Goal: Transaction & Acquisition: Purchase product/service

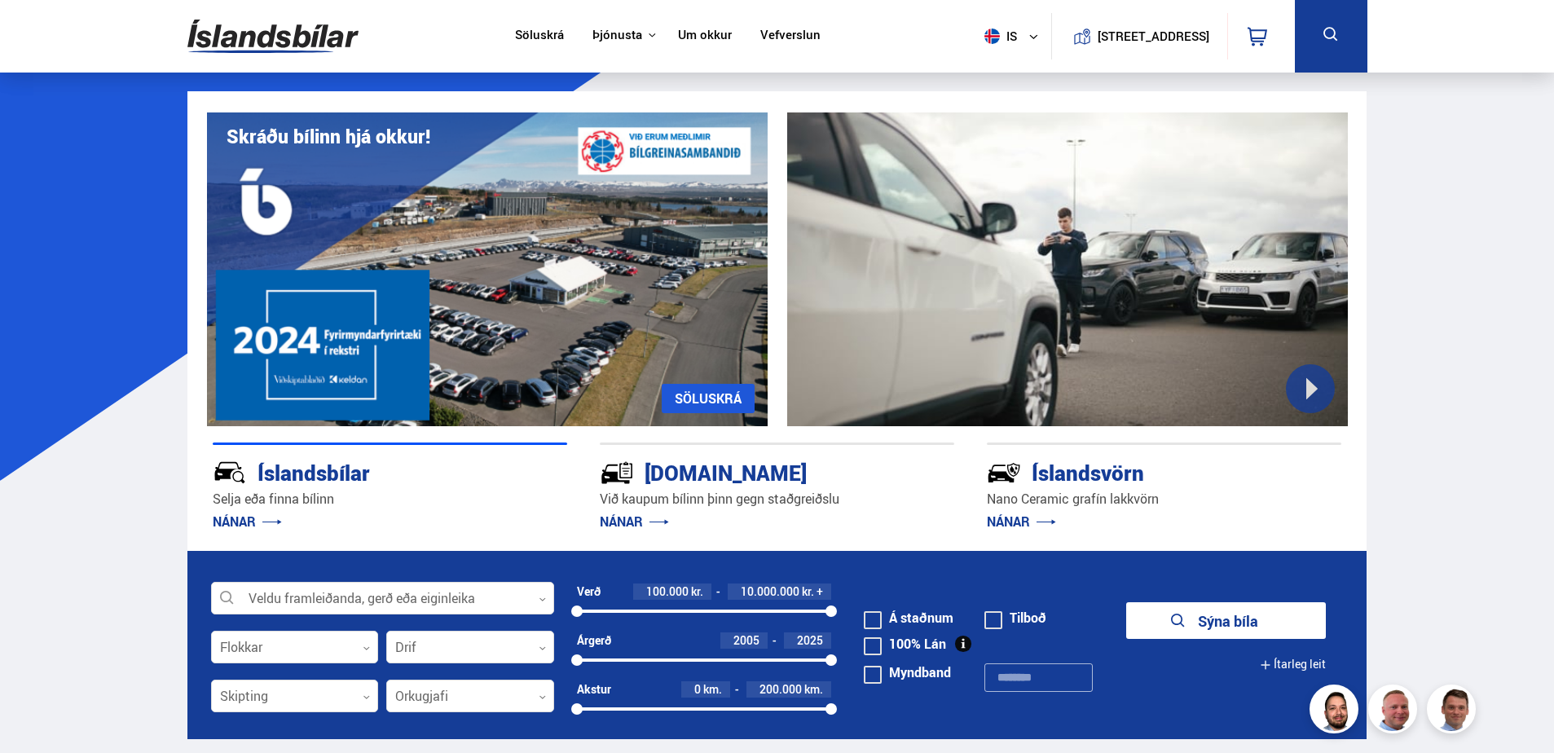
scroll to position [326, 0]
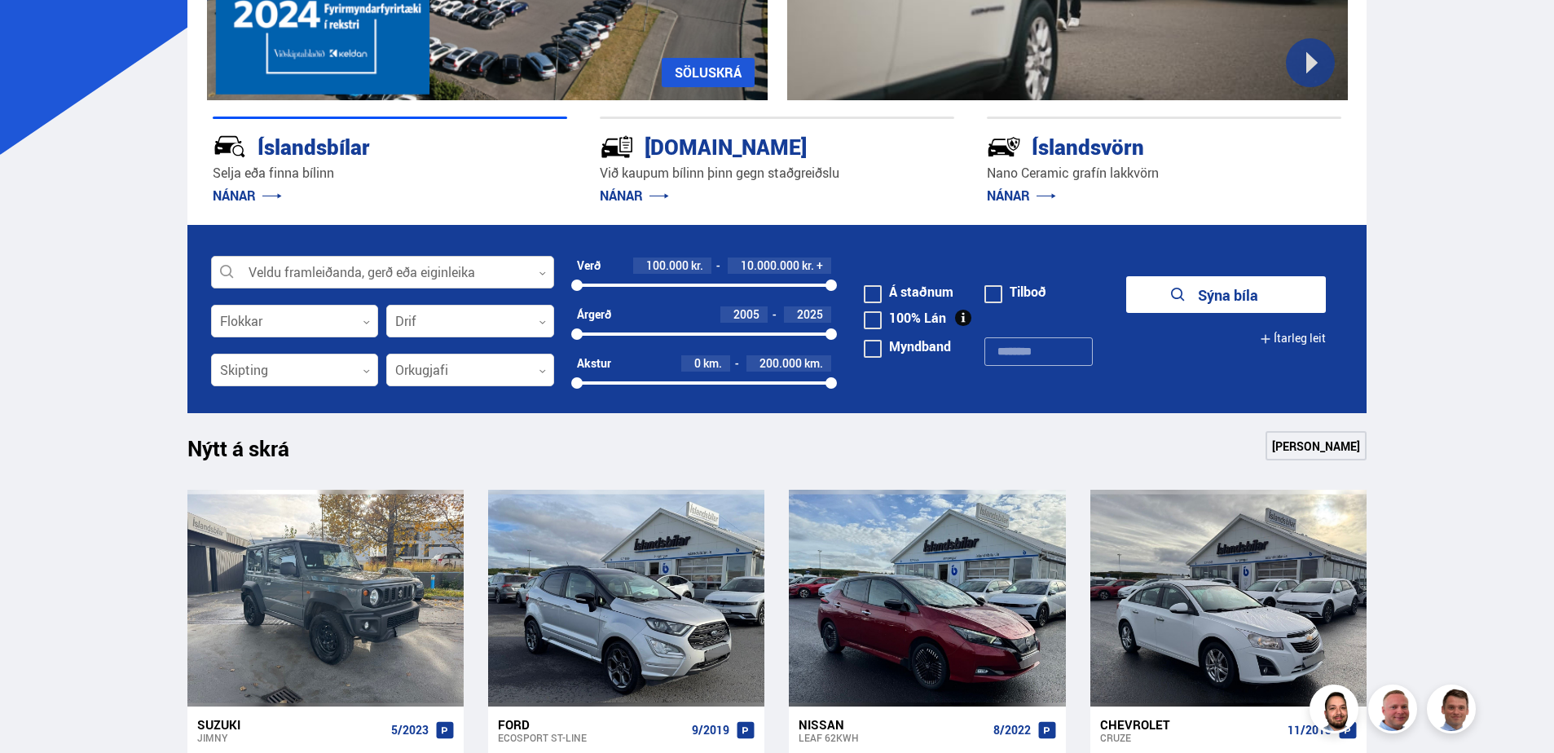
click at [377, 274] on div at bounding box center [382, 273] width 343 height 33
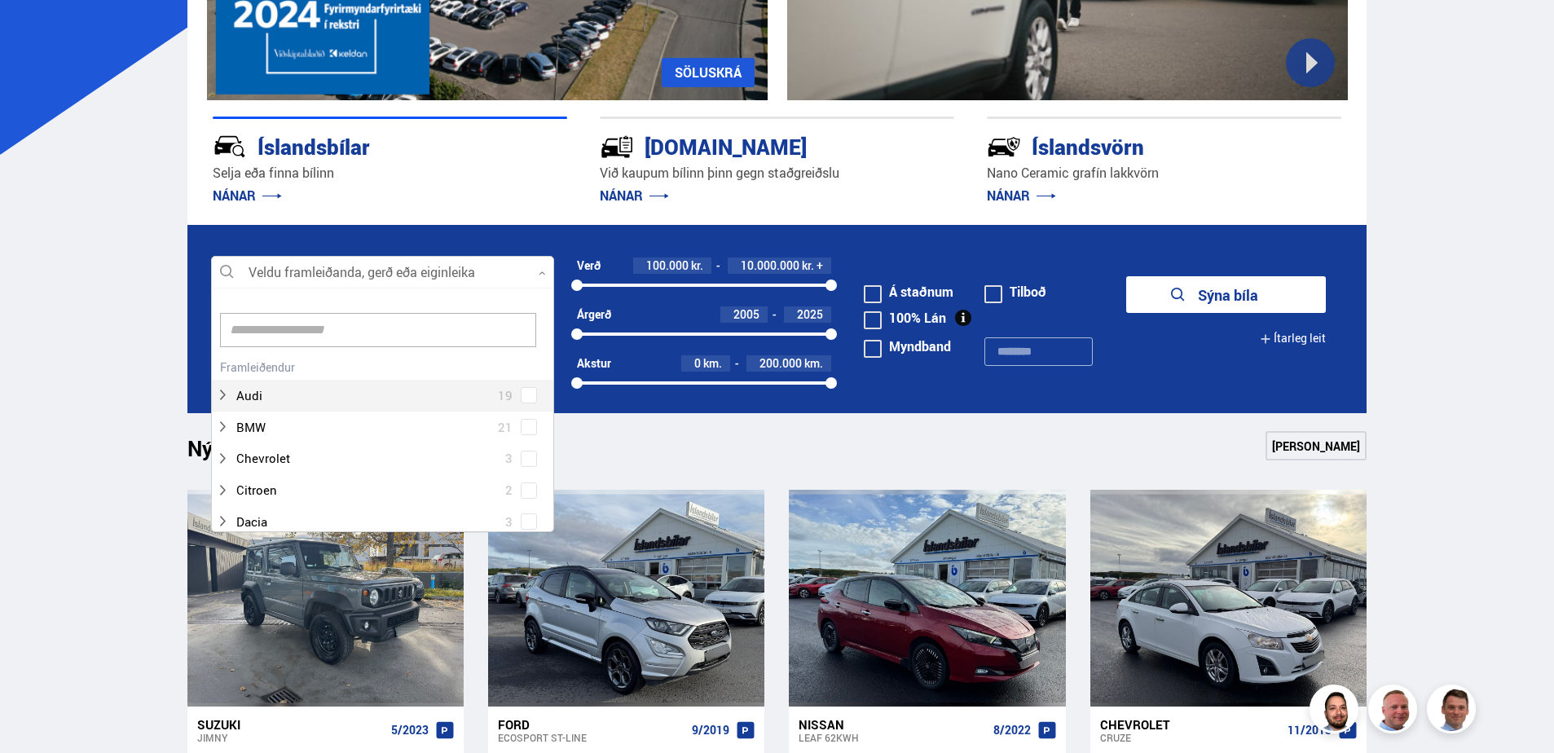
scroll to position [243, 338]
click at [331, 398] on div at bounding box center [366, 396] width 301 height 24
click at [521, 403] on span at bounding box center [529, 409] width 16 height 16
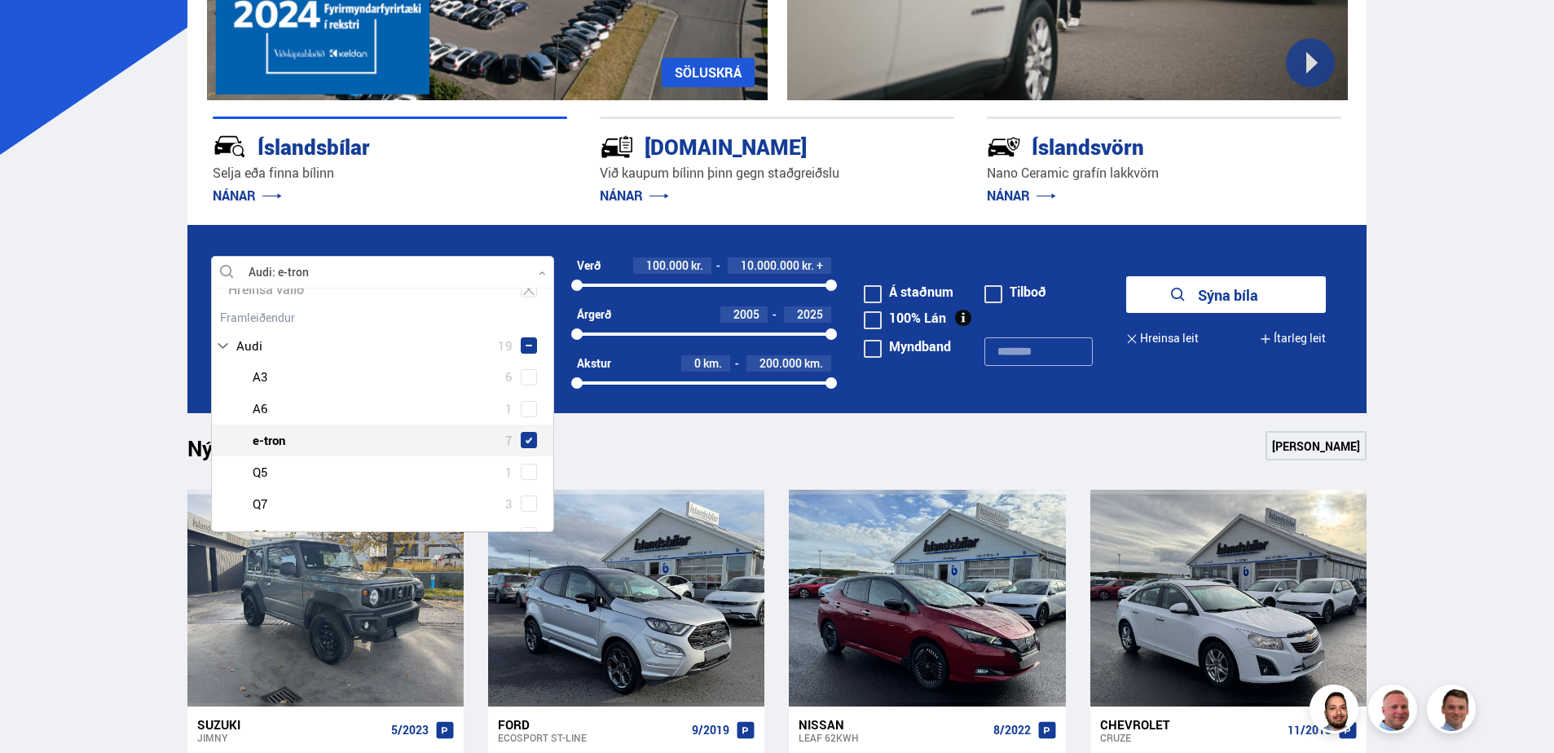
scroll to position [113, 0]
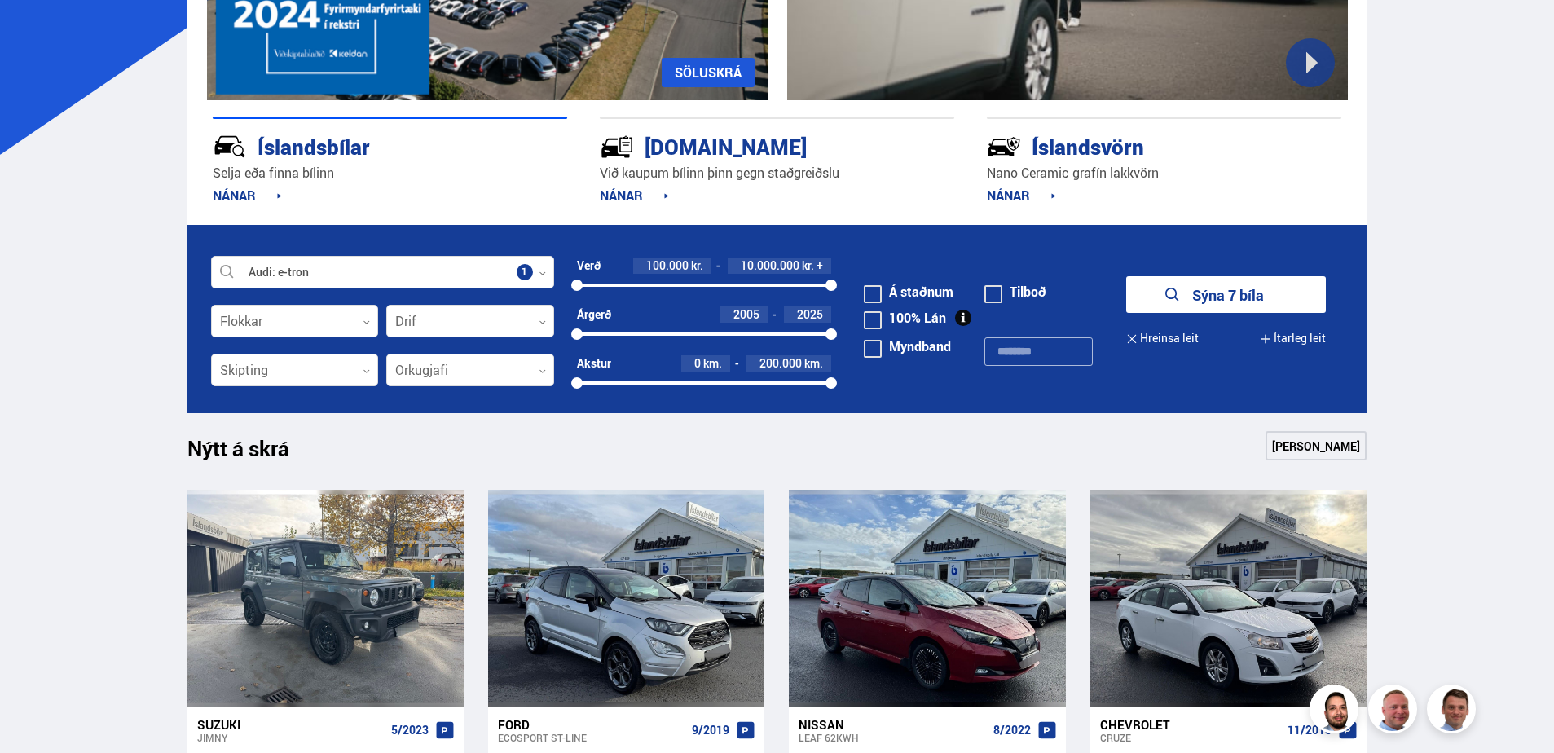
click at [1215, 295] on button "Sýna 7 bíla" at bounding box center [1226, 294] width 200 height 37
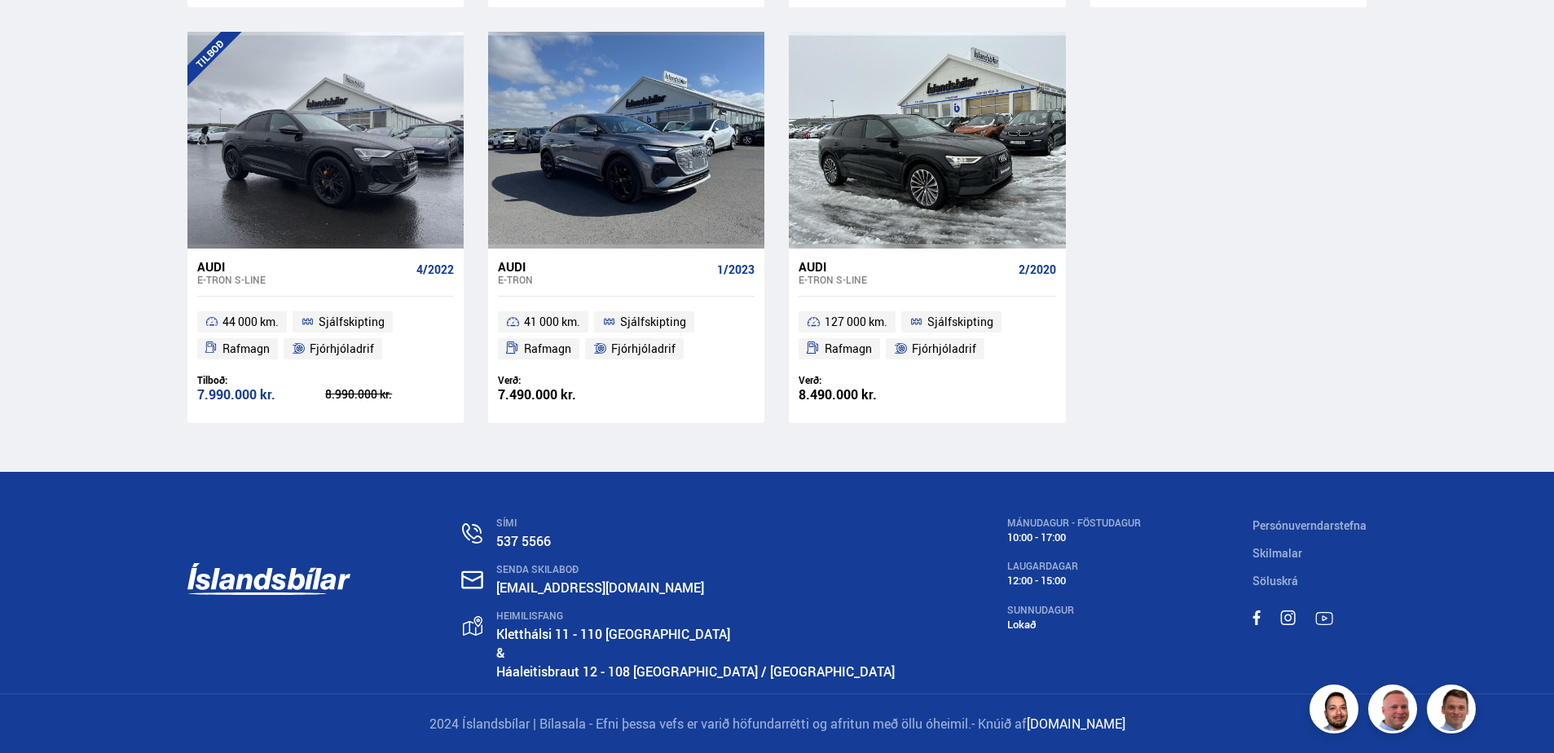
scroll to position [770, 0]
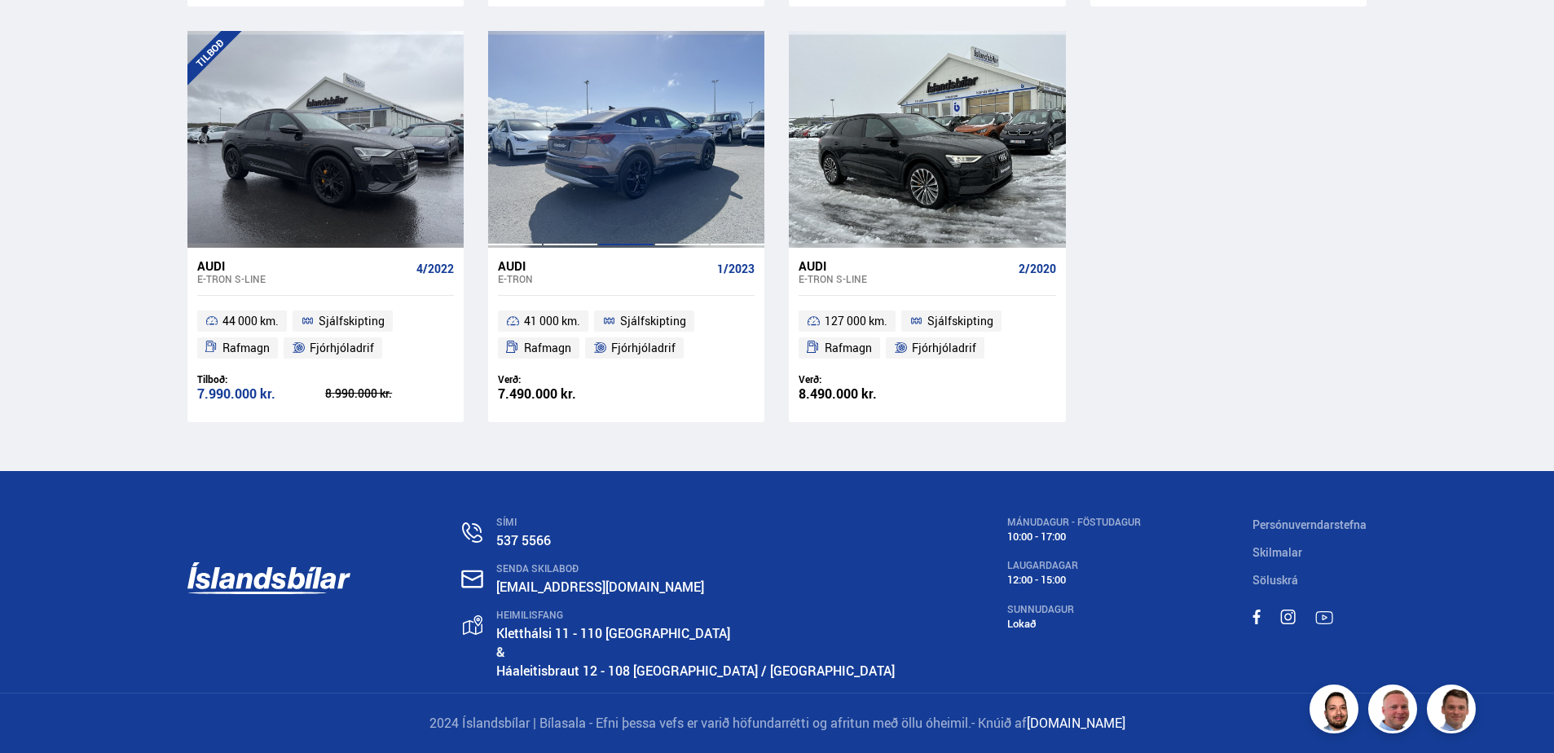
drag, startPoint x: 610, startPoint y: 125, endPoint x: 620, endPoint y: 126, distance: 9.8
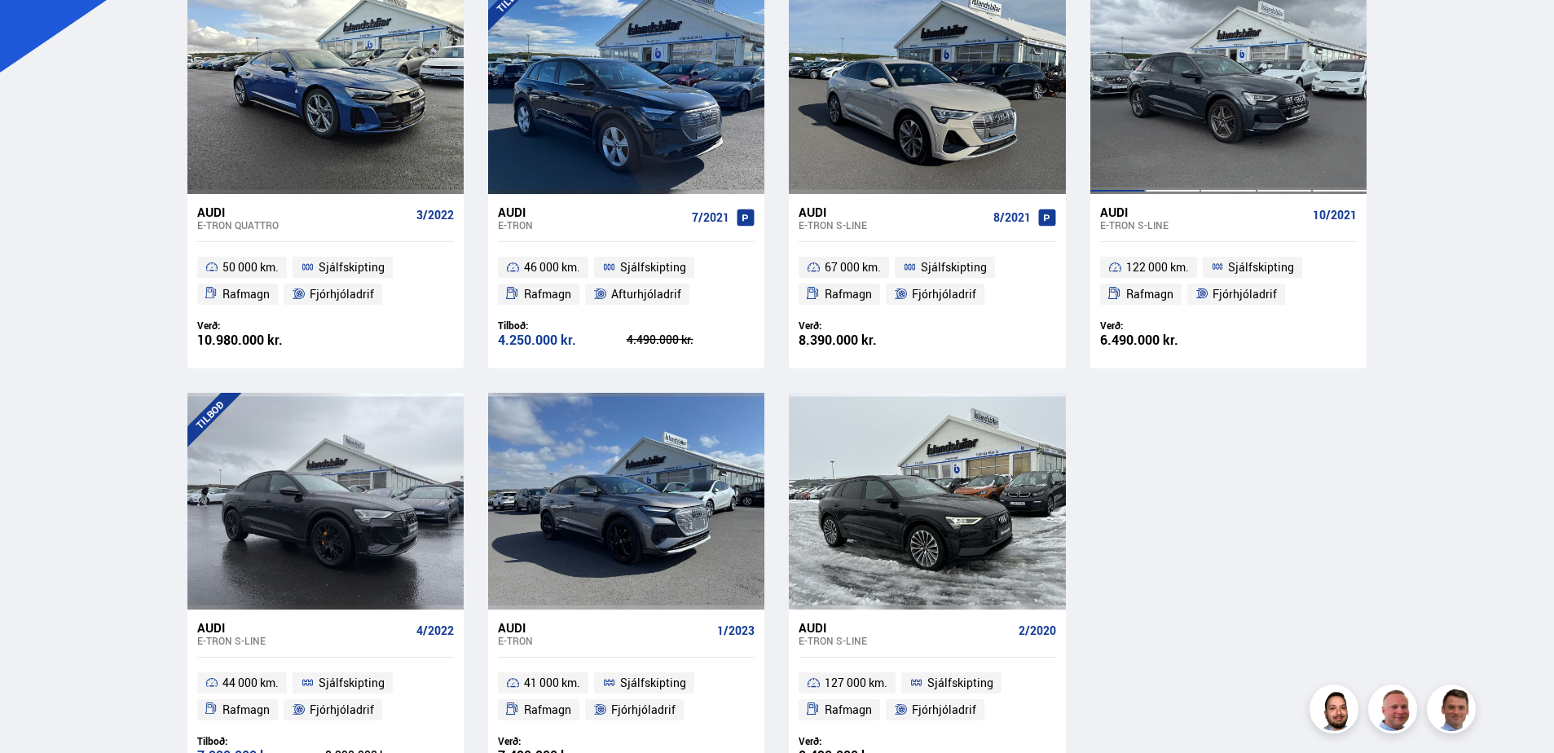
scroll to position [444, 0]
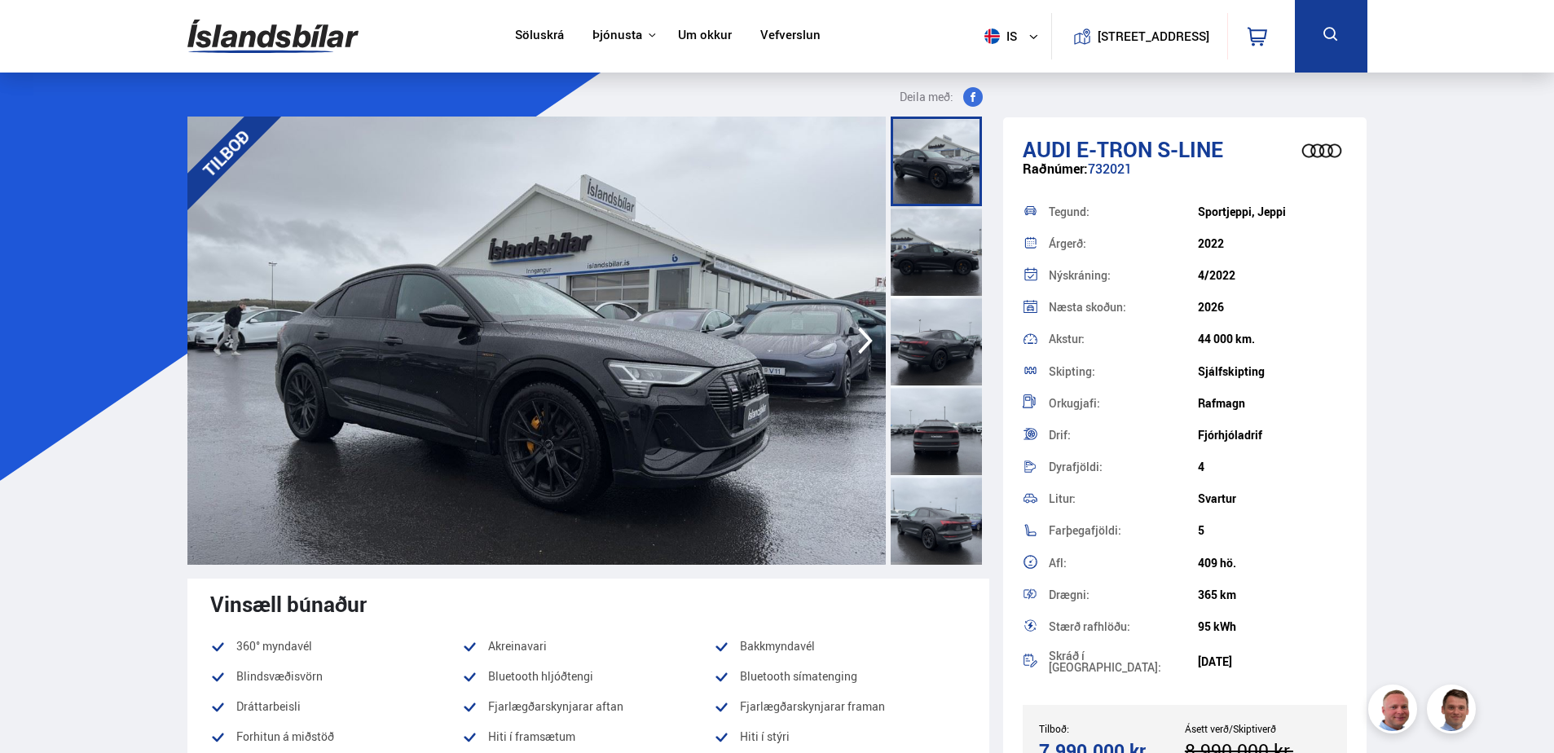
click at [872, 345] on icon "button" at bounding box center [865, 340] width 33 height 39
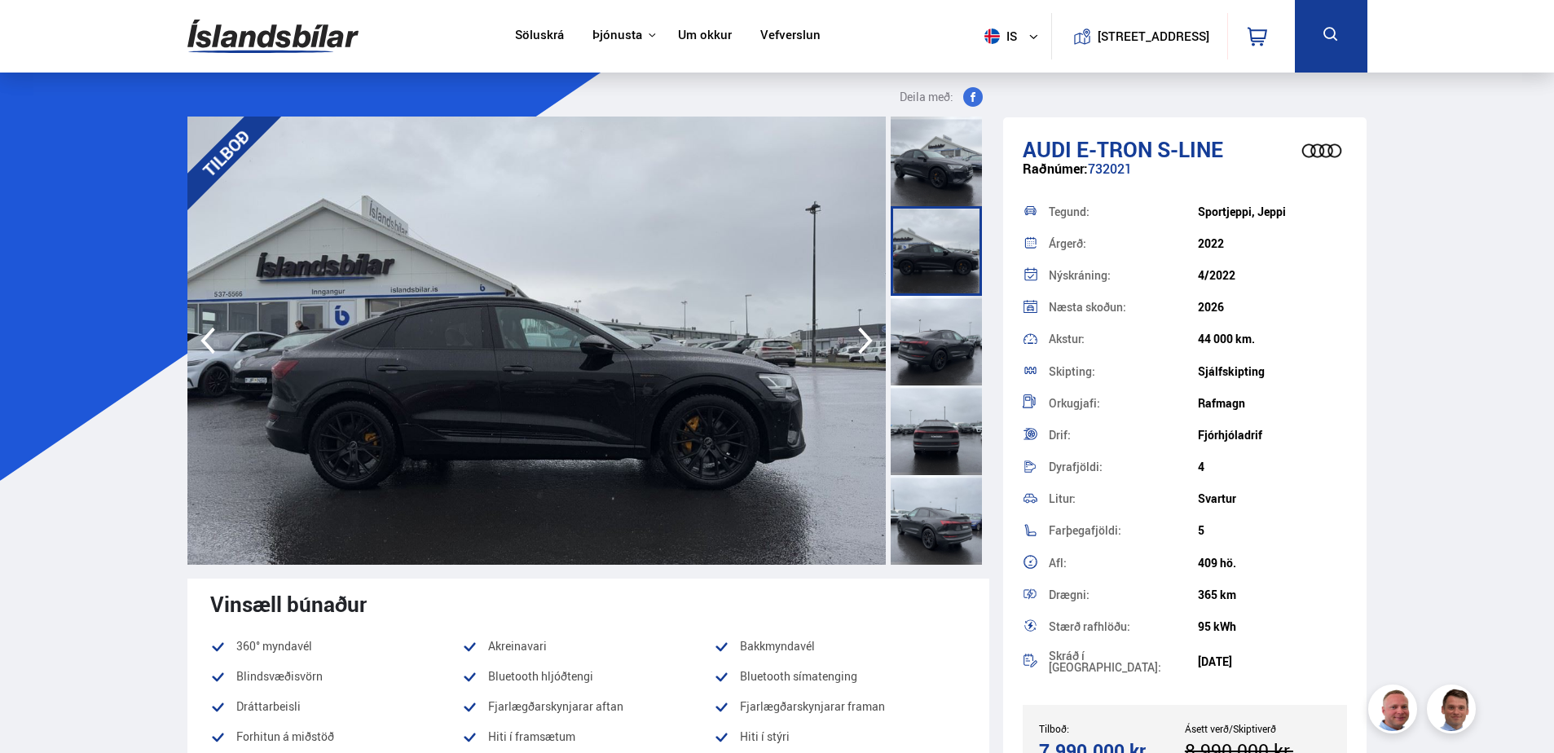
click at [872, 345] on icon "button" at bounding box center [865, 340] width 33 height 39
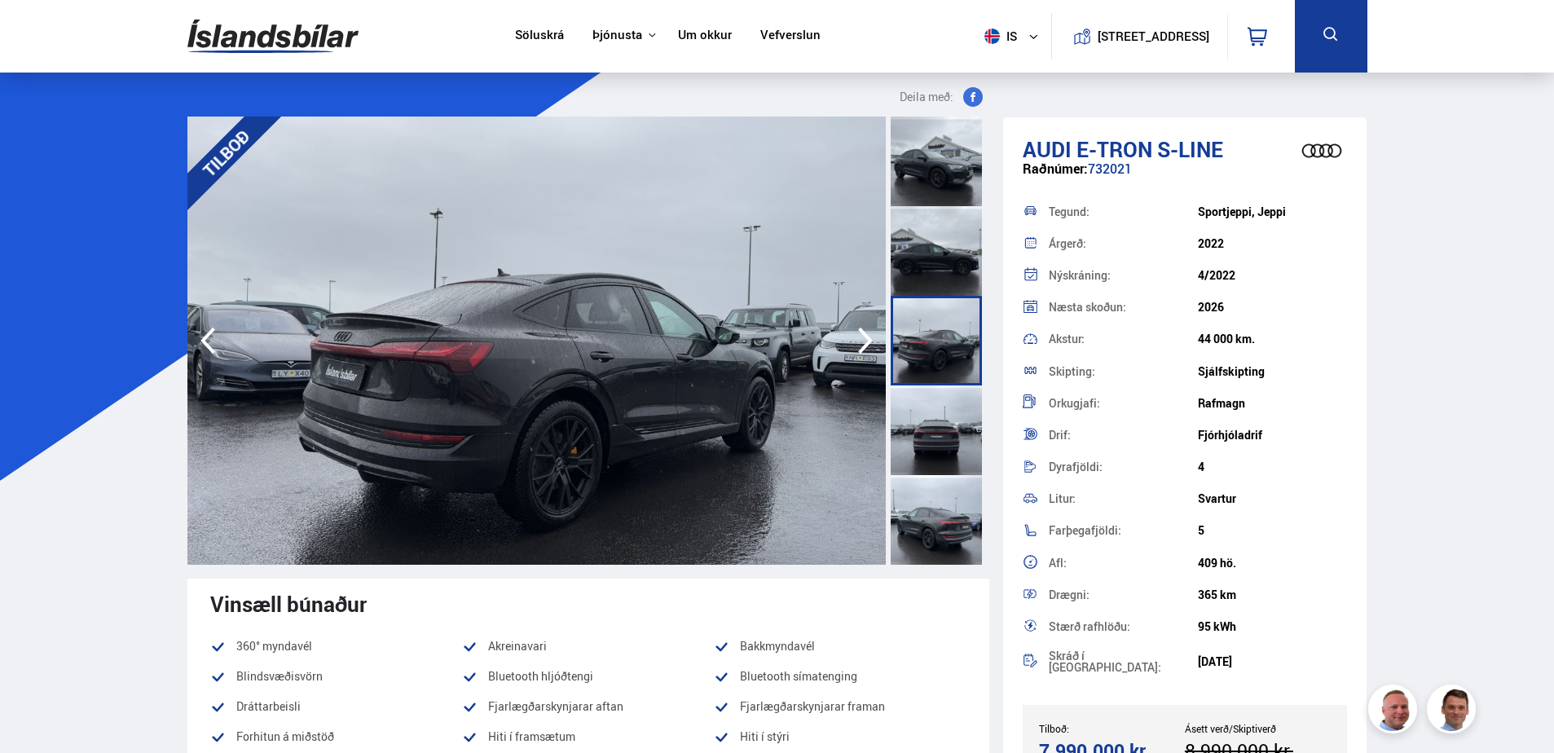
click at [872, 345] on icon "button" at bounding box center [865, 340] width 33 height 39
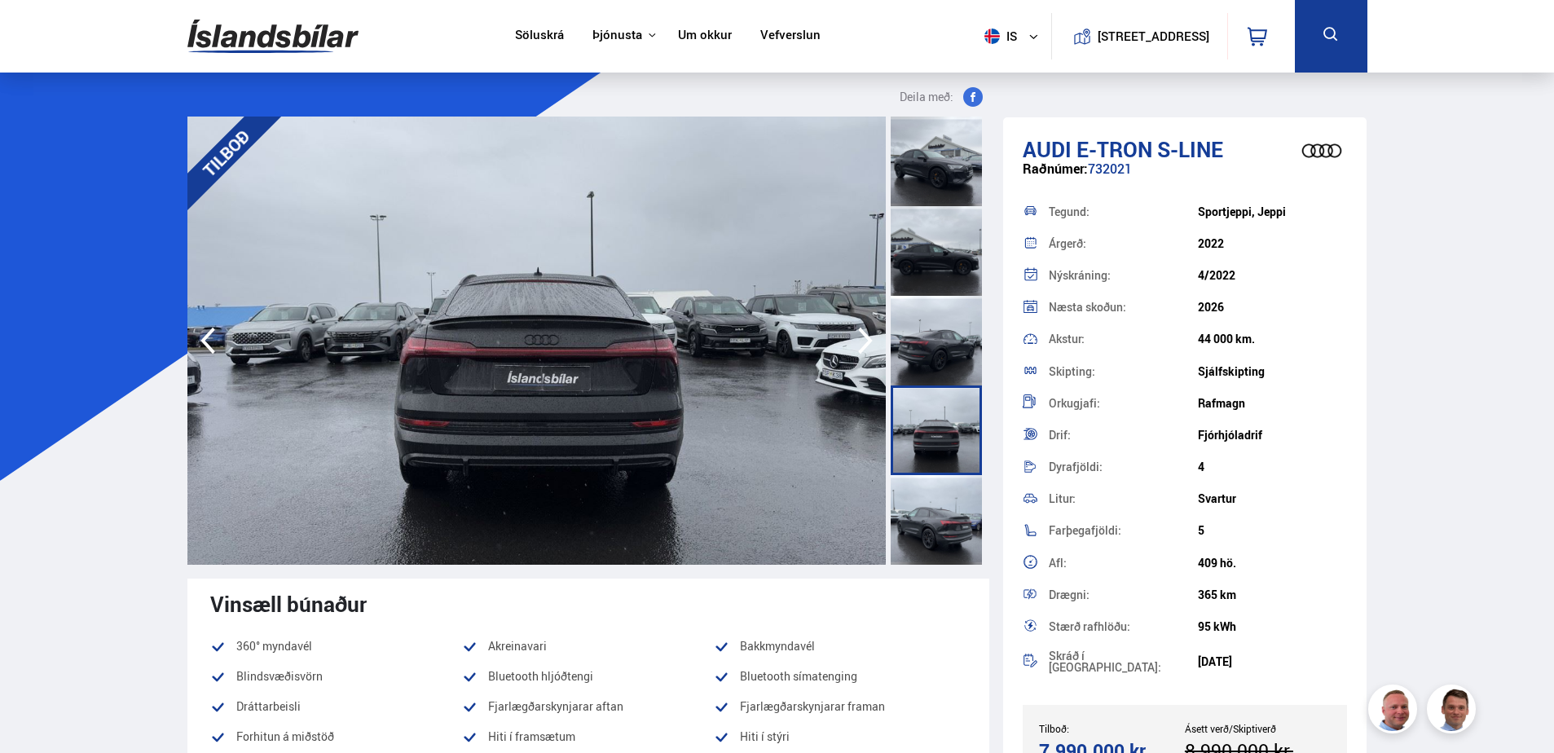
click at [872, 345] on icon "button" at bounding box center [865, 340] width 33 height 39
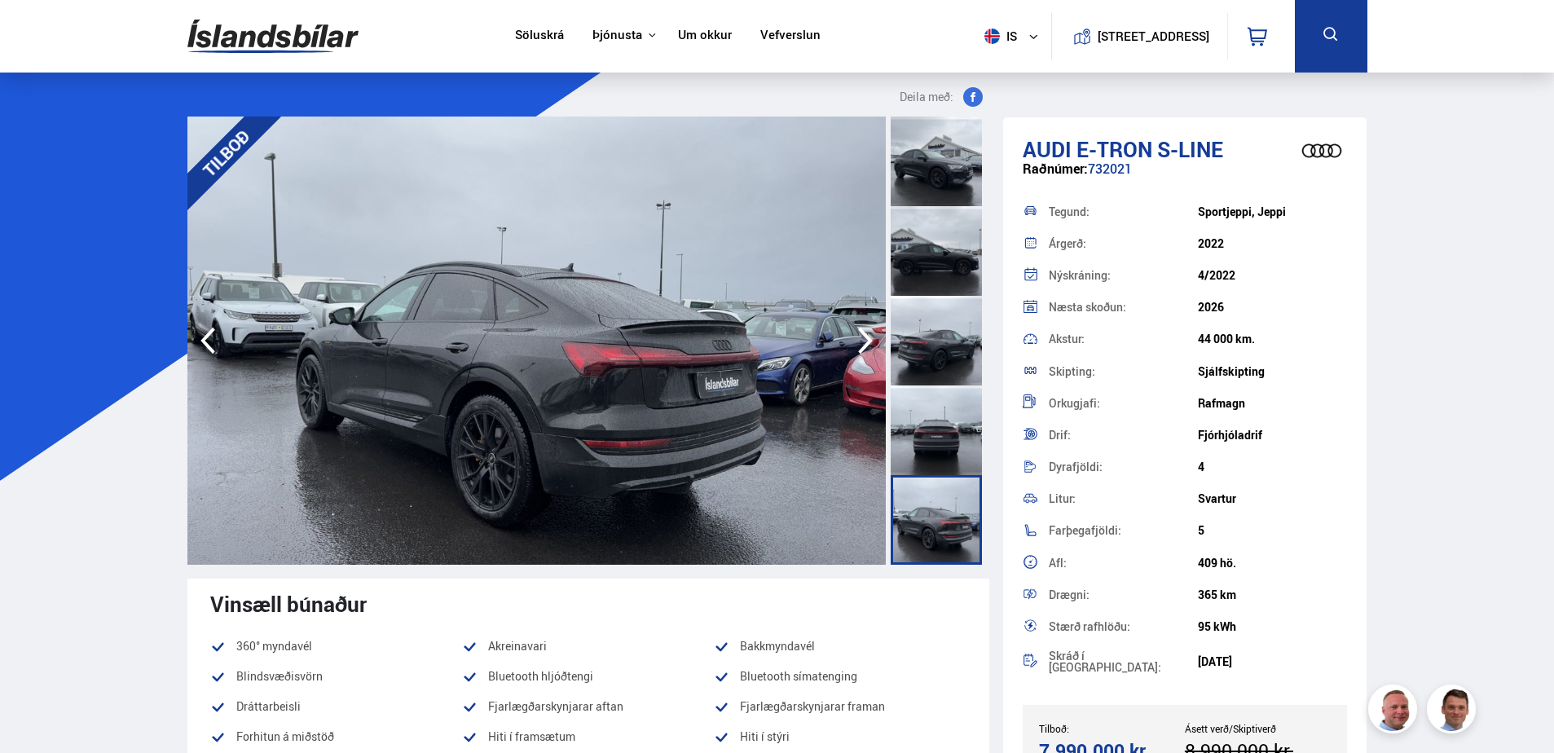
click at [872, 345] on icon "button" at bounding box center [865, 340] width 33 height 39
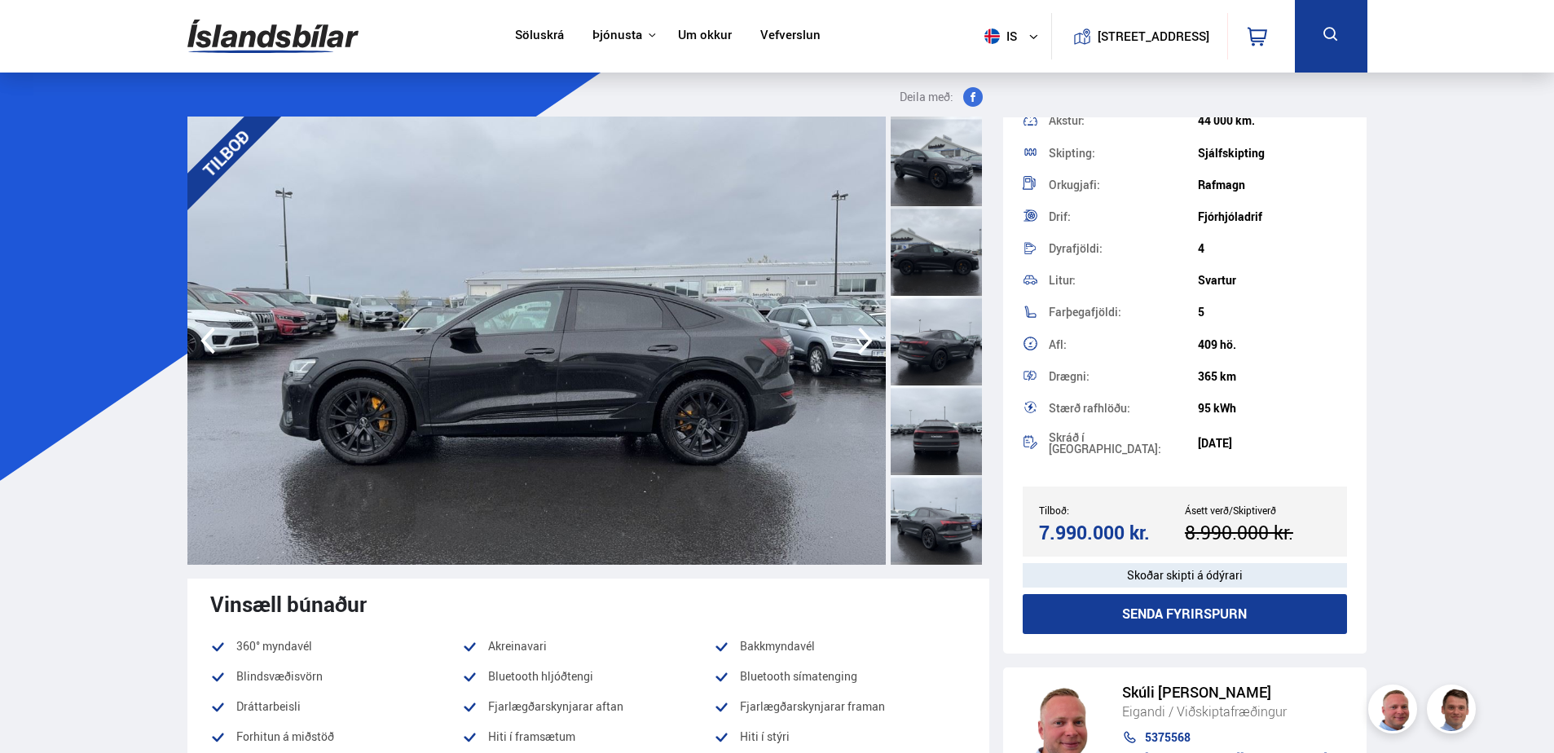
scroll to position [407, 0]
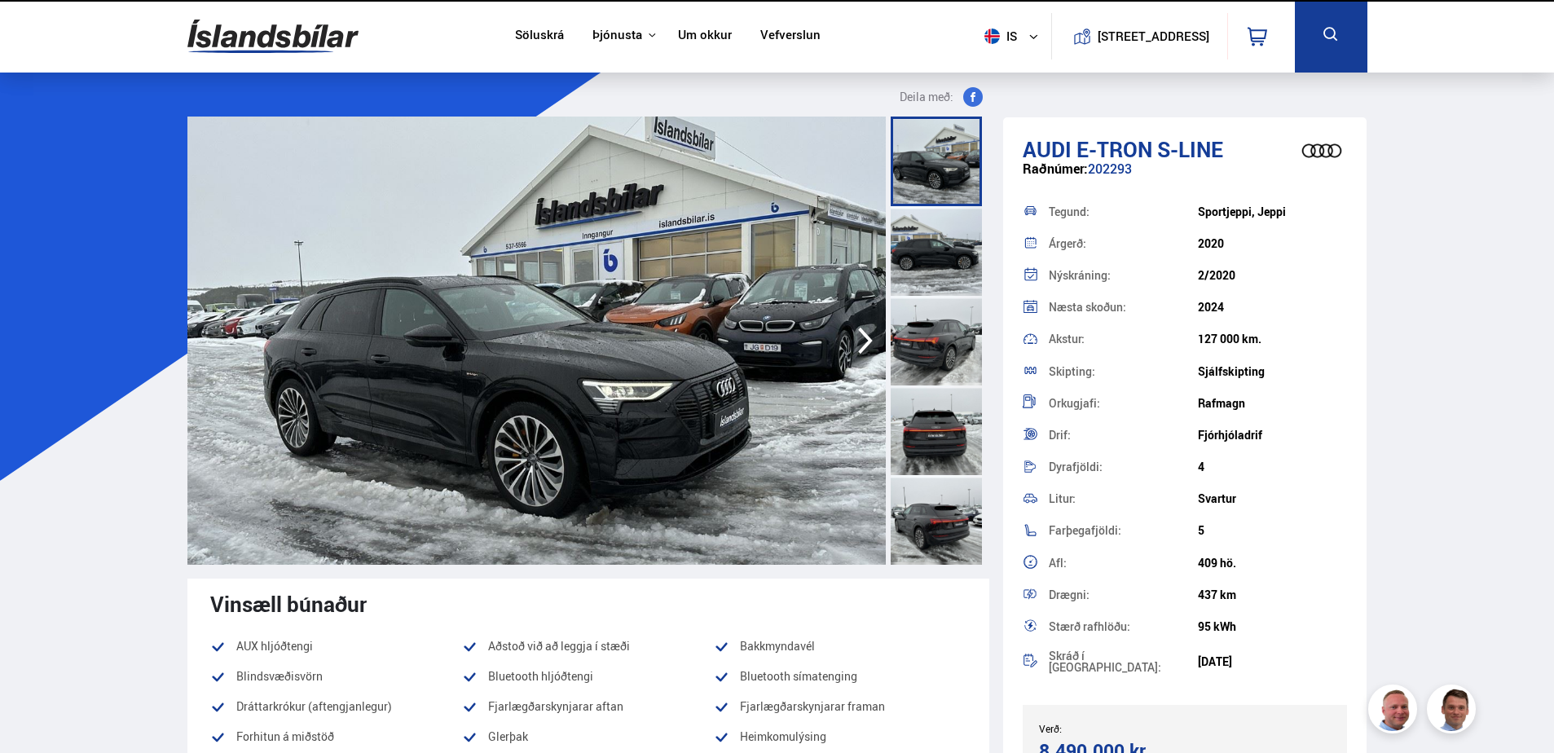
scroll to position [163, 0]
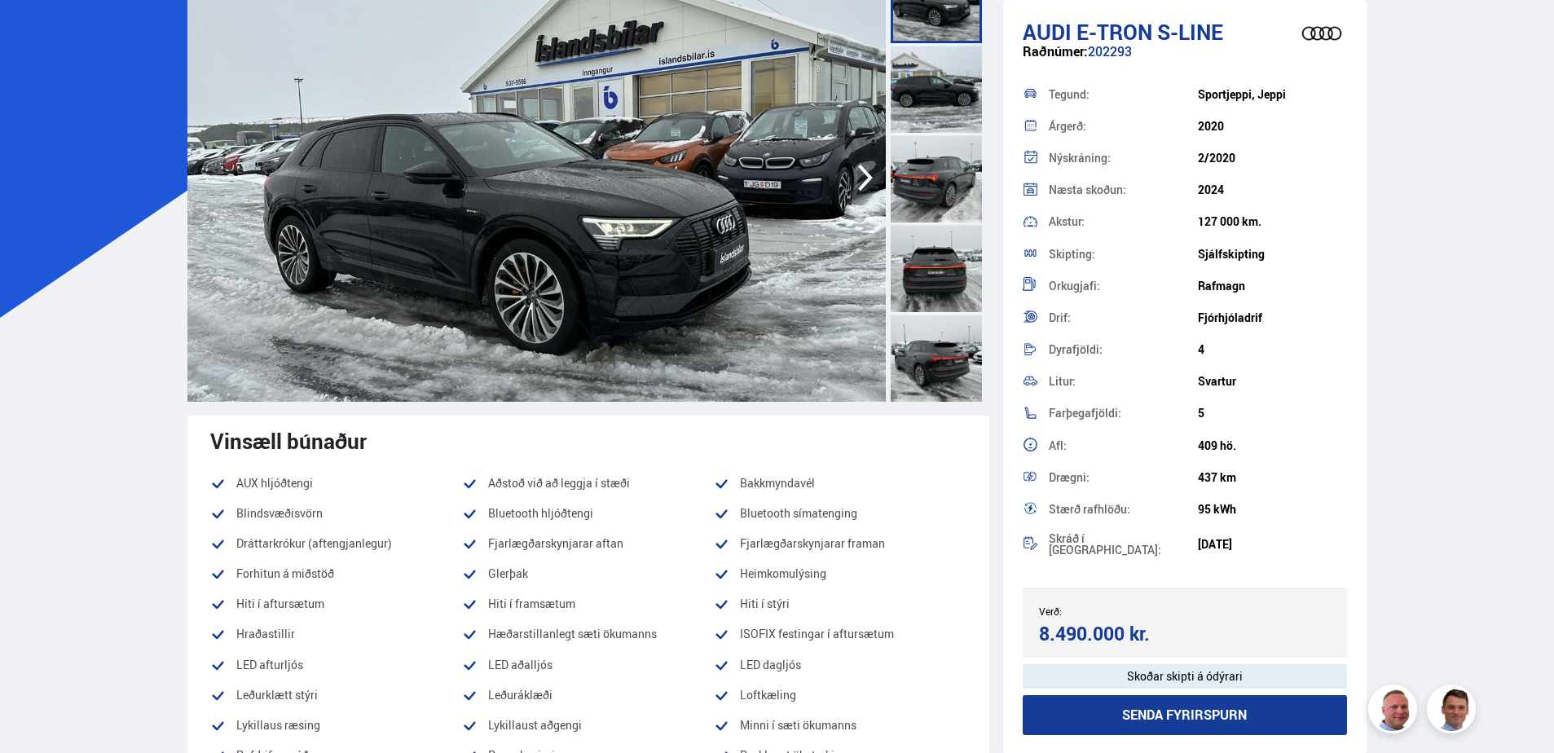
click at [855, 164] on icon "button" at bounding box center [865, 177] width 33 height 39
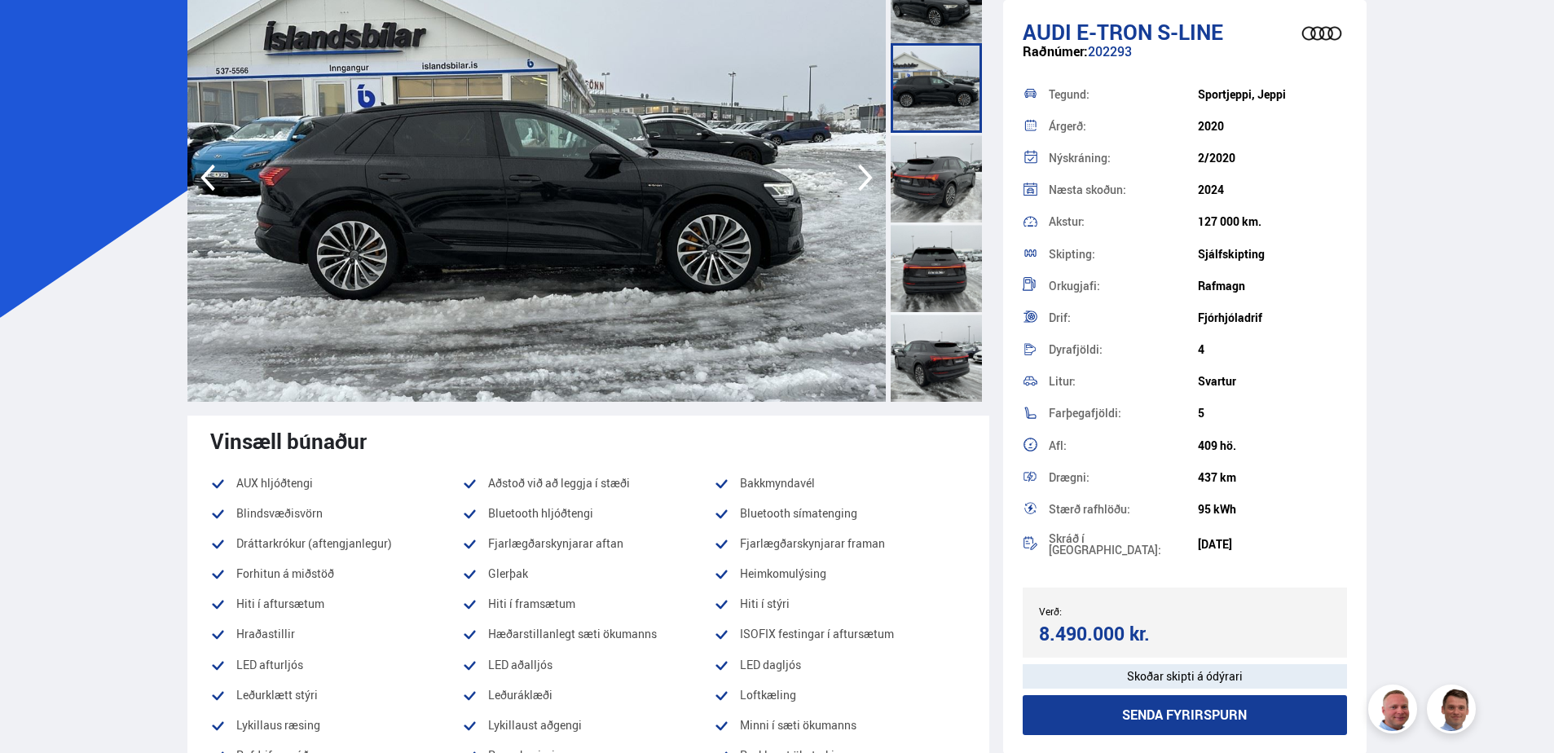
click at [870, 177] on icon "button" at bounding box center [865, 178] width 15 height 27
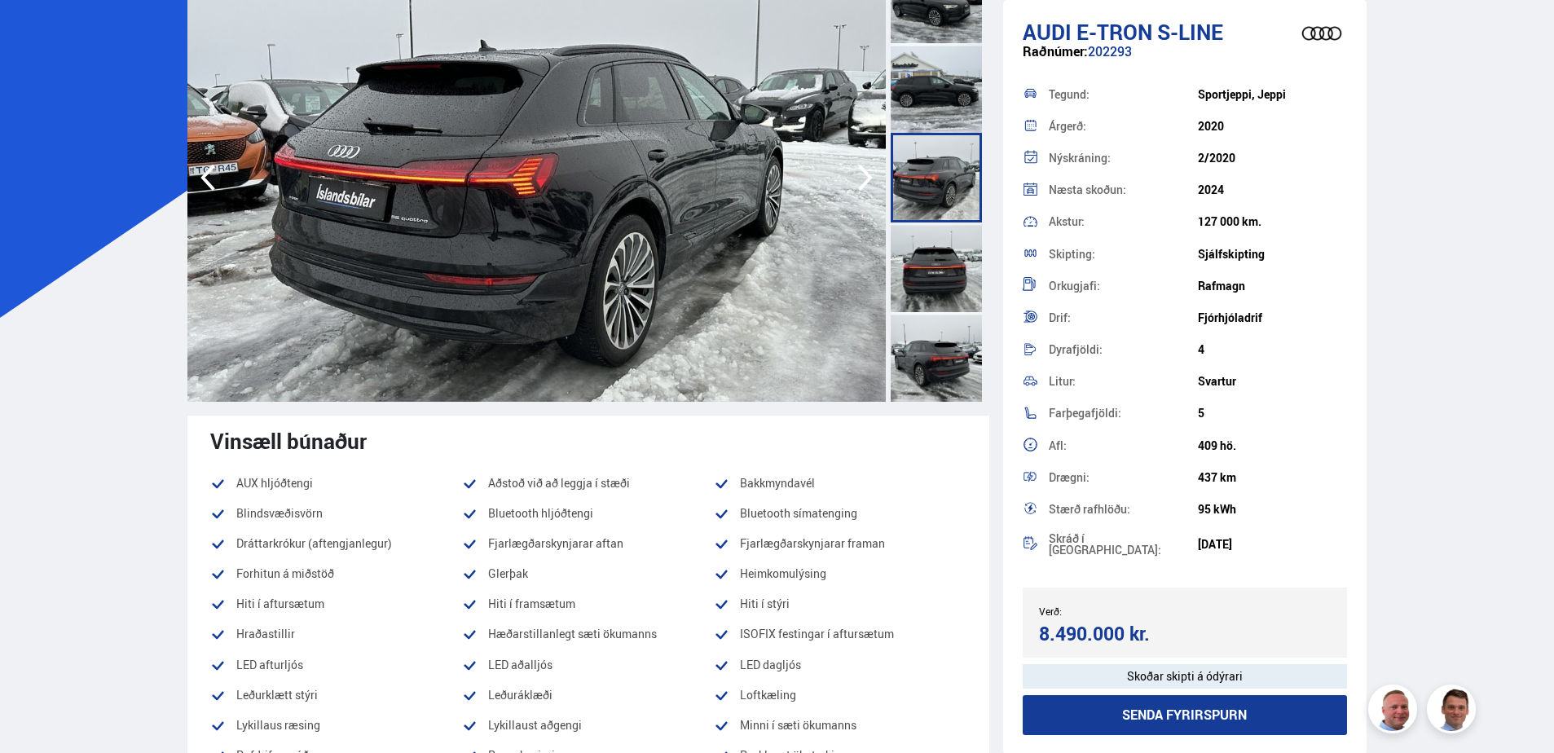
click at [870, 177] on icon "button" at bounding box center [865, 178] width 15 height 27
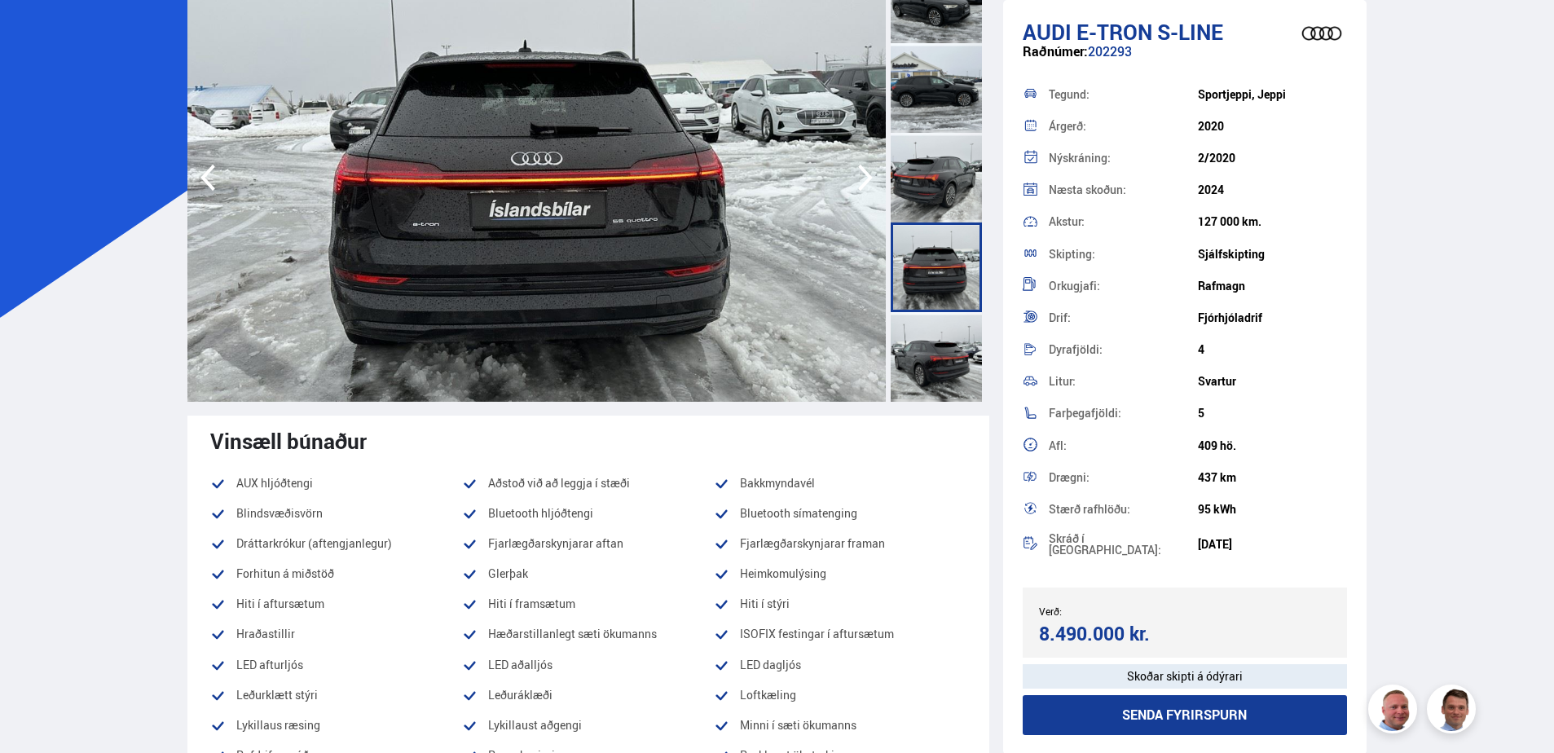
click at [870, 177] on icon "button" at bounding box center [865, 178] width 15 height 27
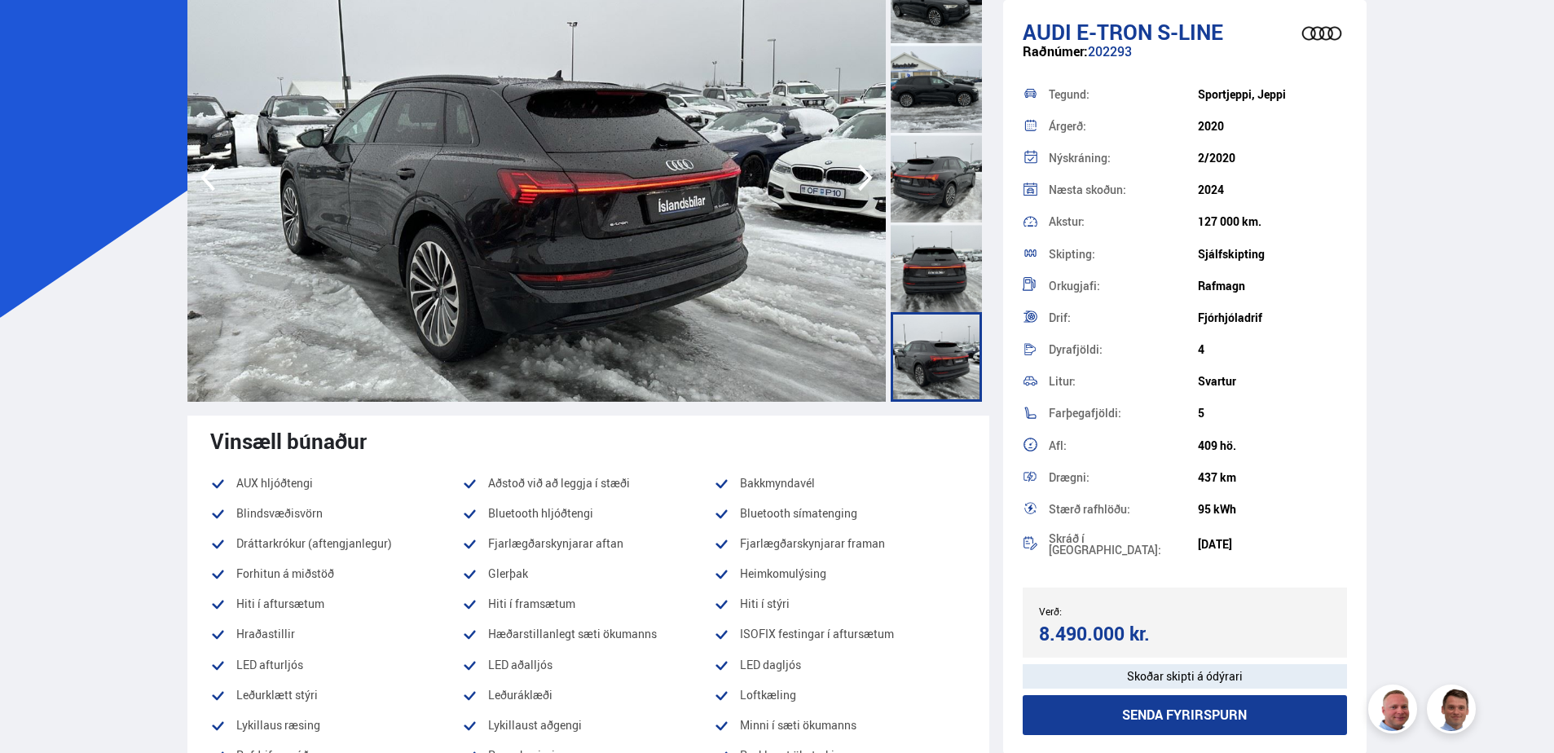
click at [870, 177] on icon "button" at bounding box center [865, 178] width 15 height 27
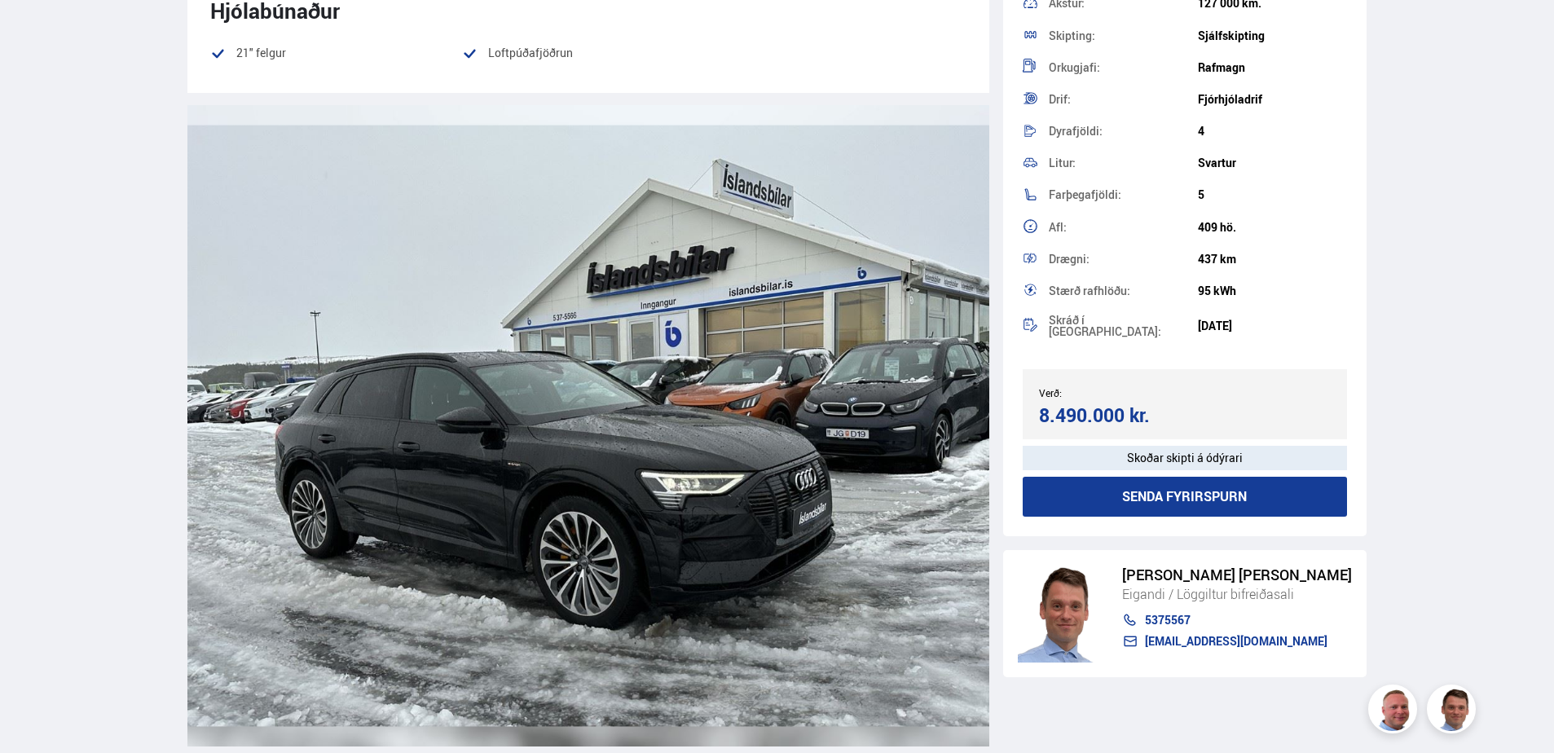
scroll to position [2770, 0]
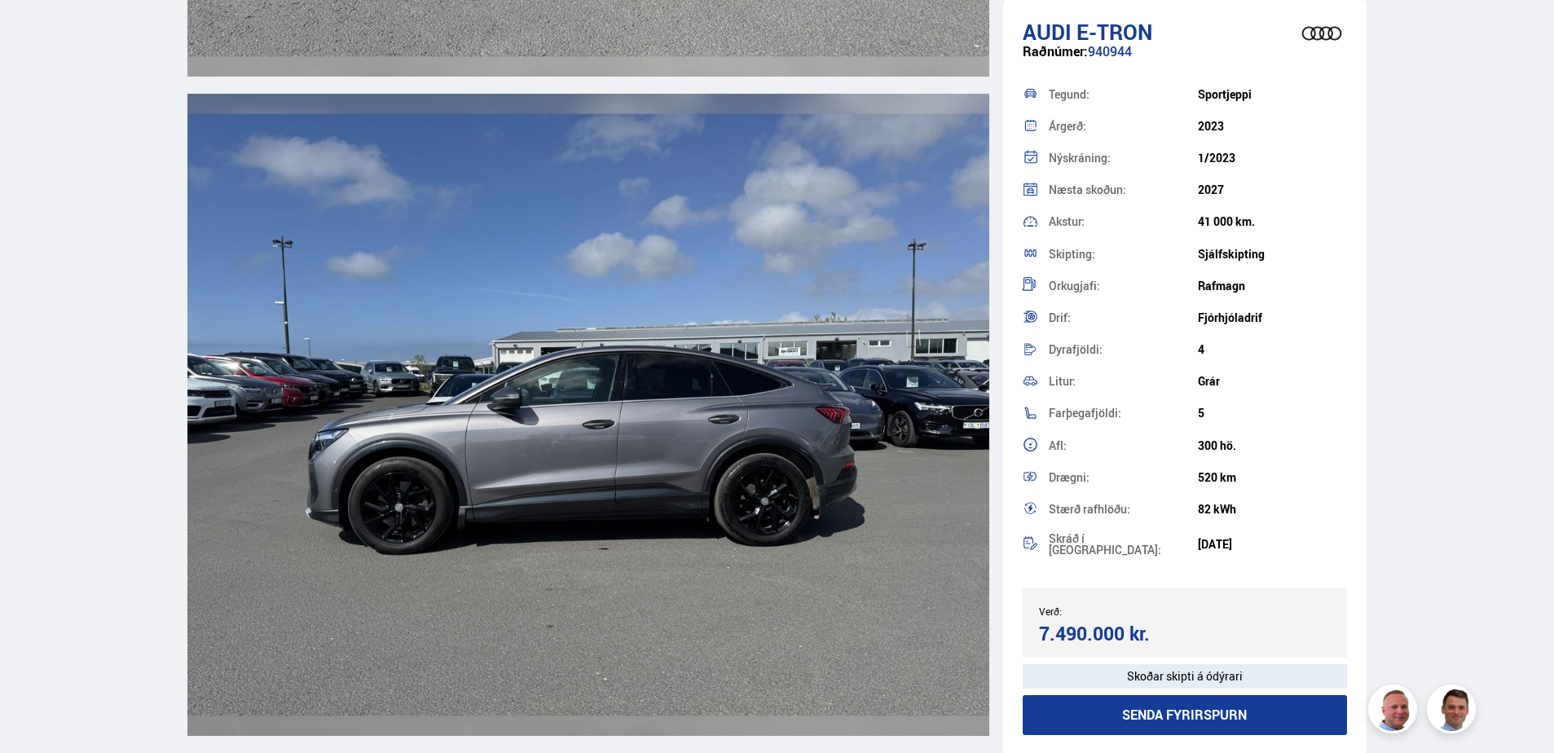
scroll to position [4819, 0]
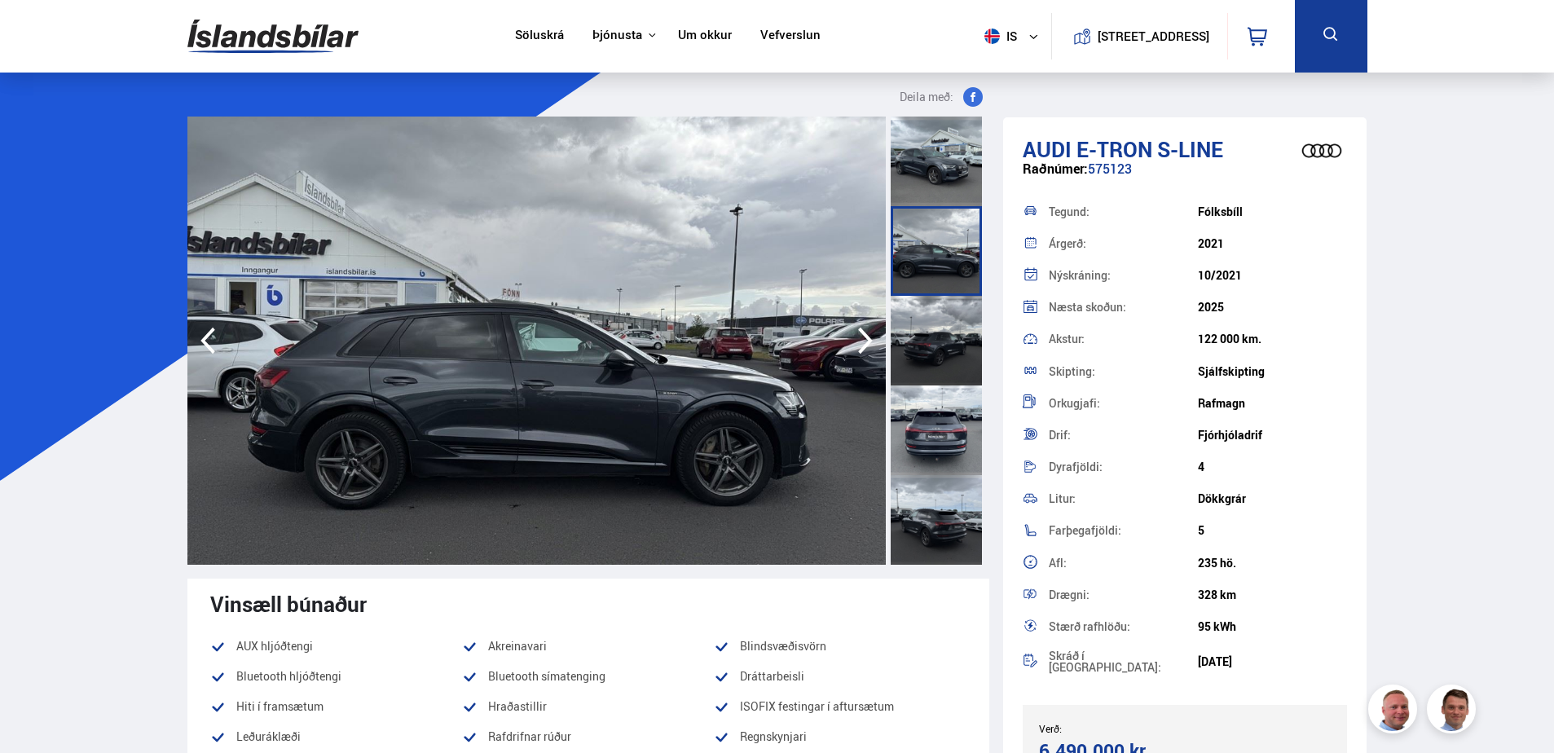
click at [942, 325] on div at bounding box center [935, 341] width 91 height 90
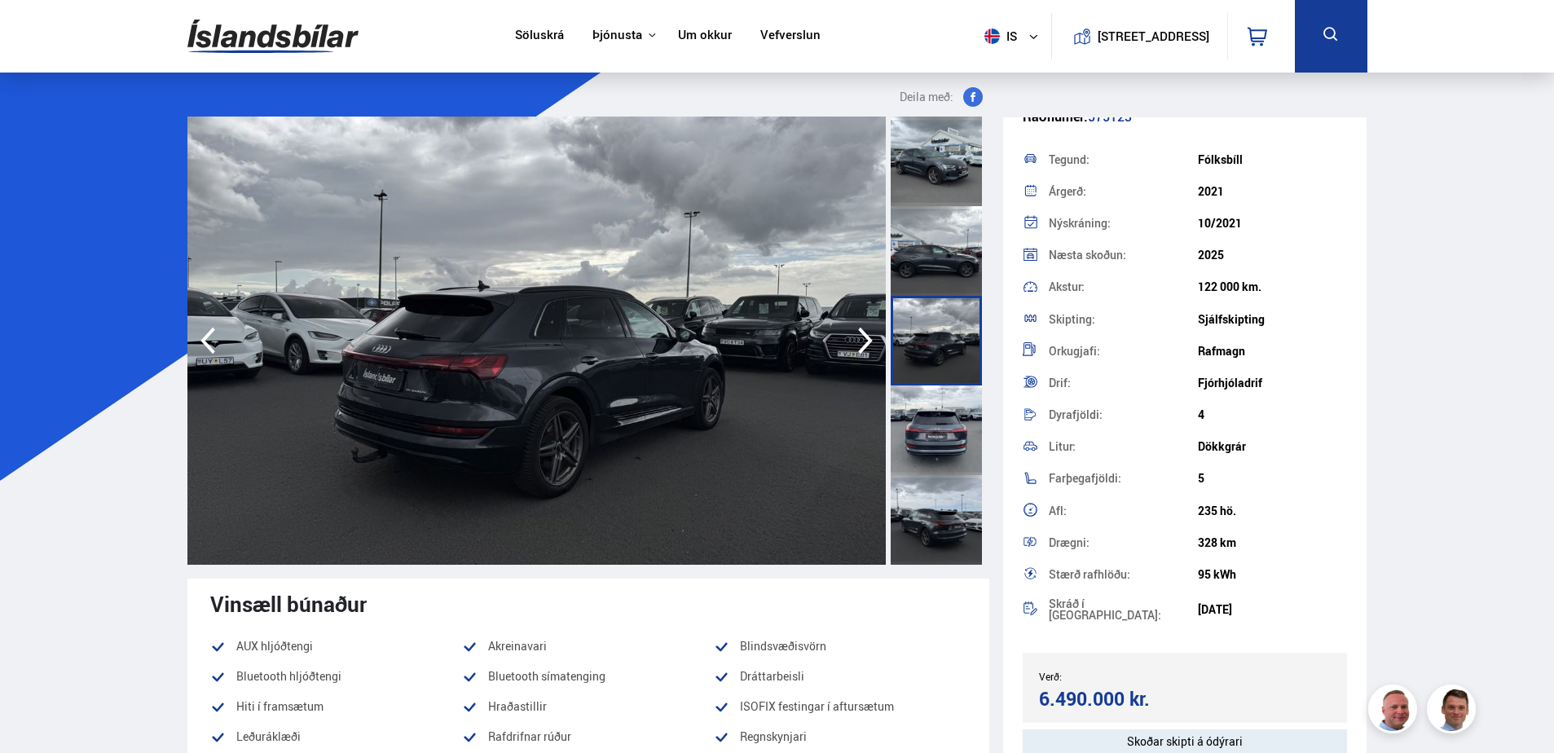
scroll to position [81, 0]
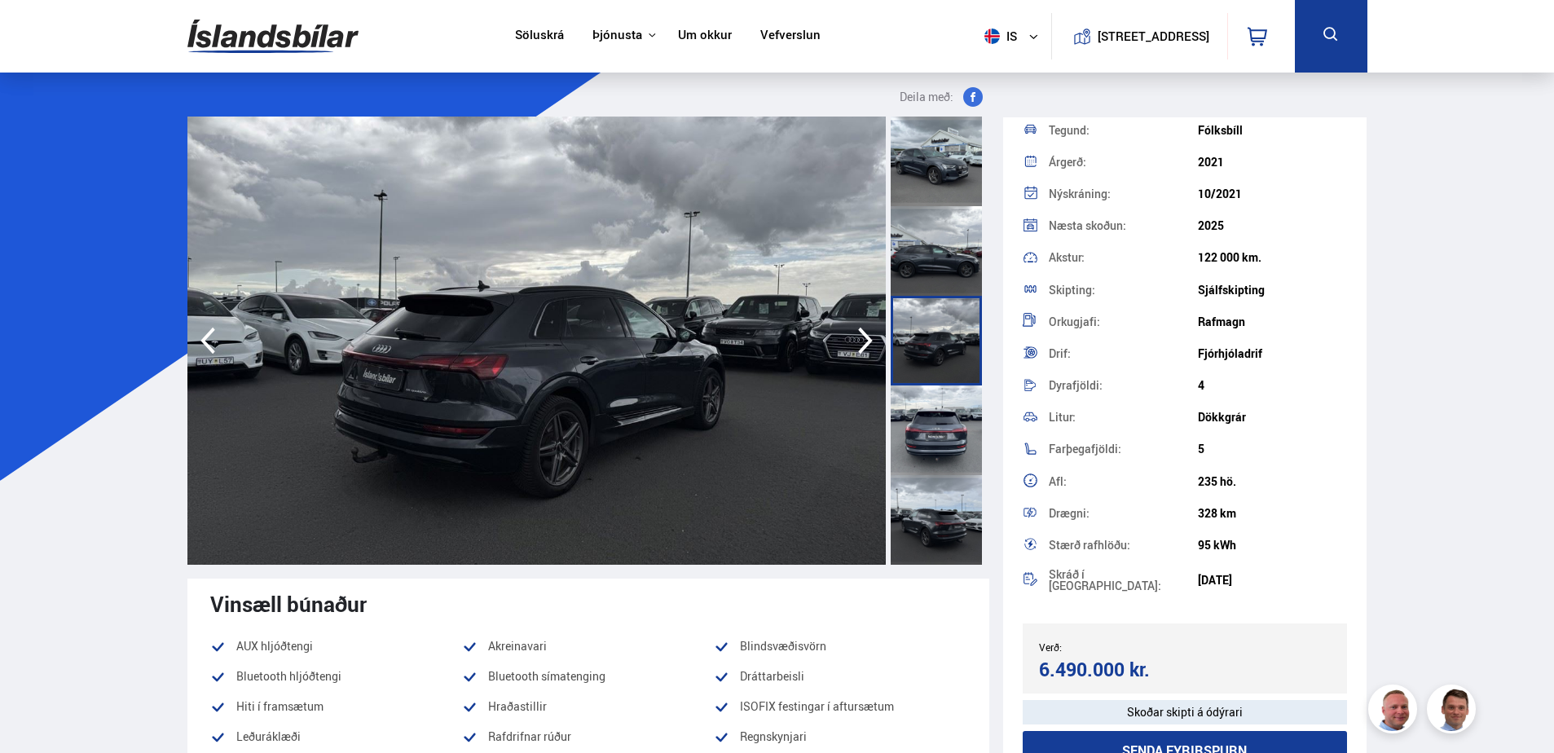
click at [935, 415] on div at bounding box center [935, 430] width 91 height 90
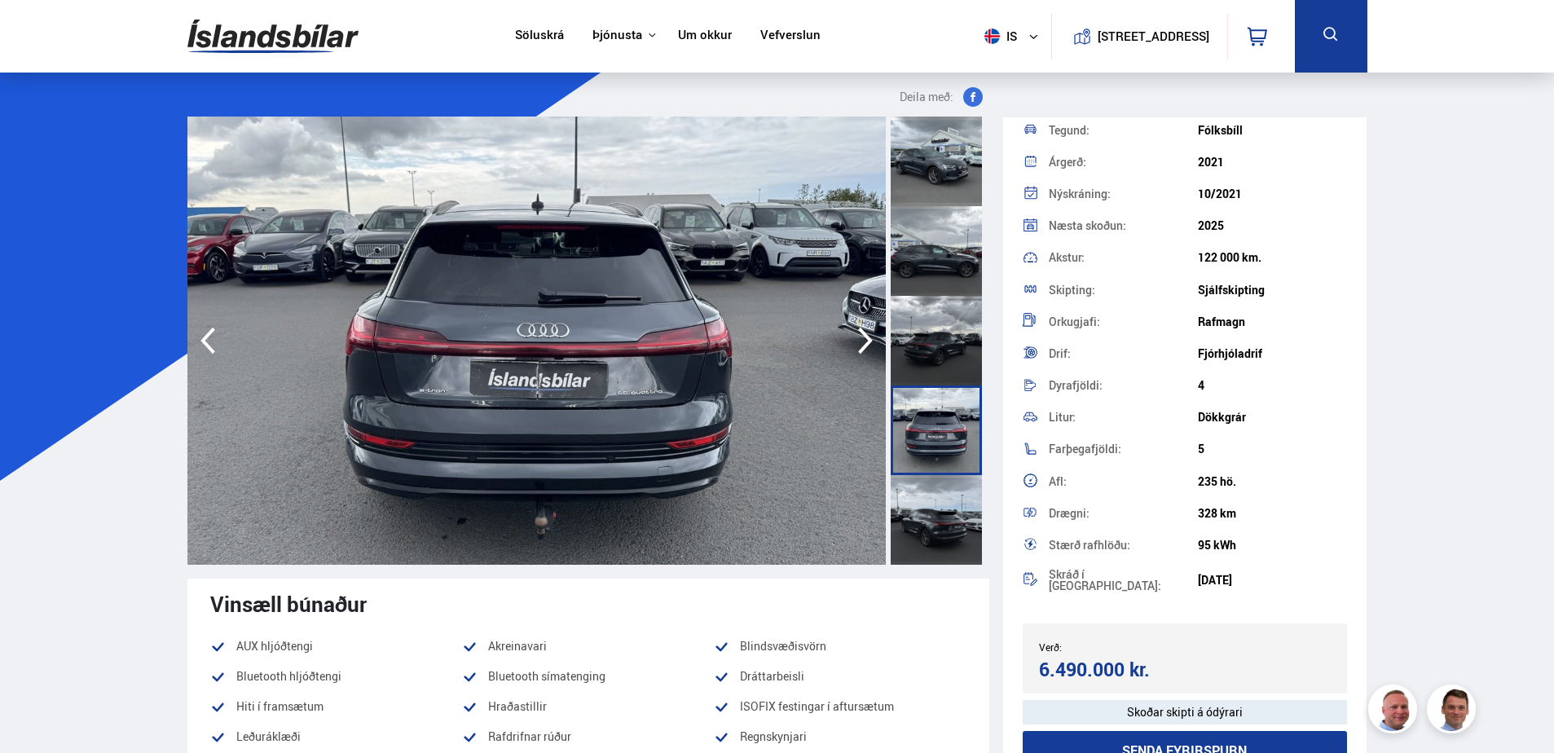
click at [648, 385] on img at bounding box center [536, 340] width 698 height 448
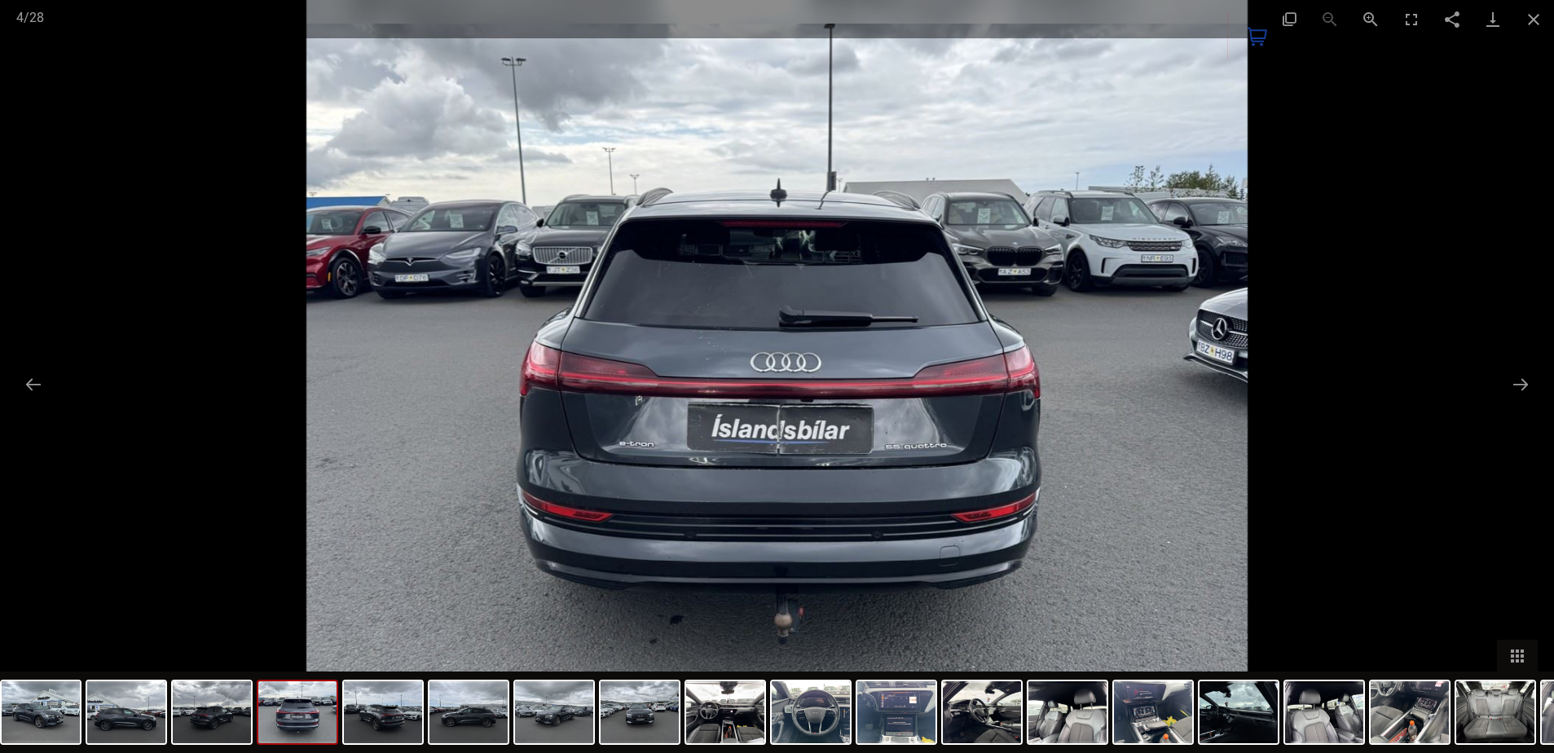
click at [1344, 380] on div at bounding box center [777, 376] width 1554 height 753
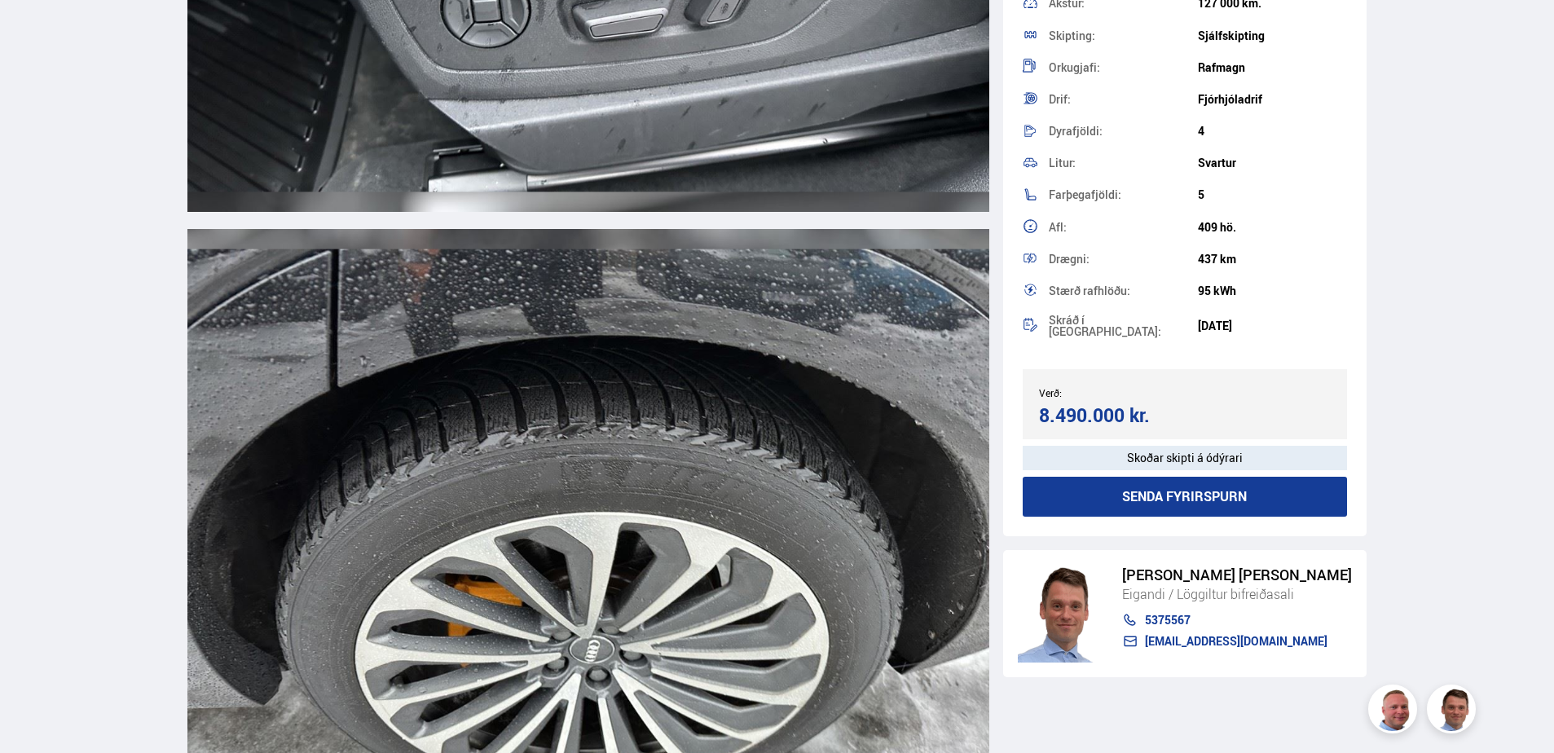
scroll to position [20123, 0]
